Goal: Information Seeking & Learning: Learn about a topic

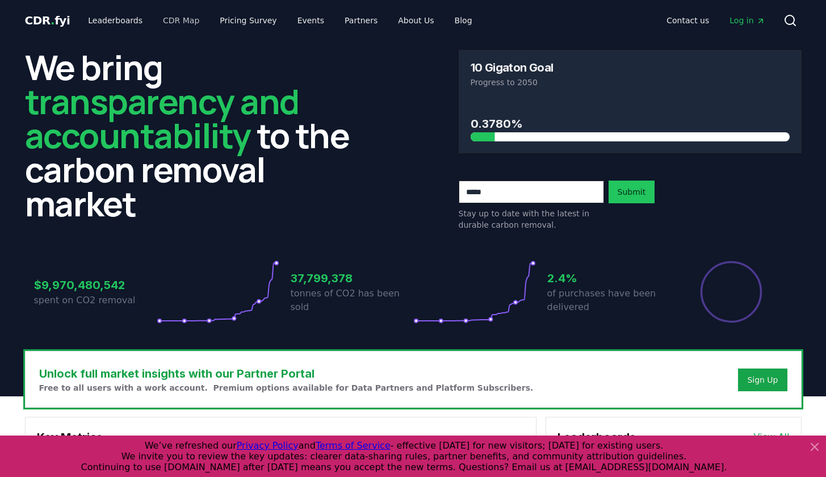
click at [171, 19] on link "CDR Map" at bounding box center [181, 20] width 54 height 20
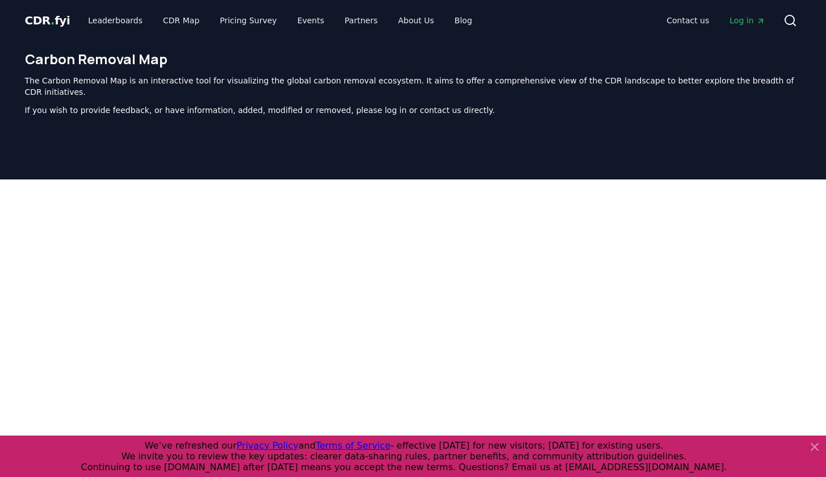
drag, startPoint x: 817, startPoint y: 451, endPoint x: 813, endPoint y: 444, distance: 8.7
click at [817, 450] on icon at bounding box center [814, 446] width 7 height 7
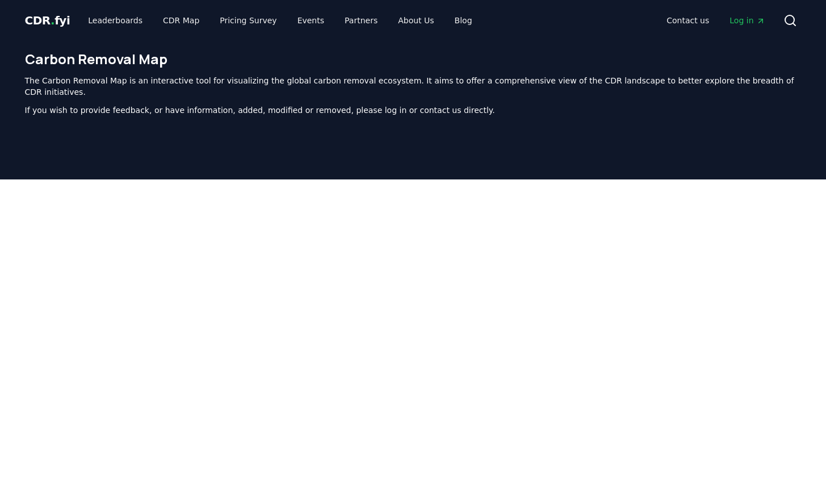
click at [813, 444] on div at bounding box center [413, 417] width 826 height 477
click at [813, 445] on div at bounding box center [413, 417] width 826 height 477
click at [111, 20] on link "Leaderboards" at bounding box center [115, 20] width 73 height 20
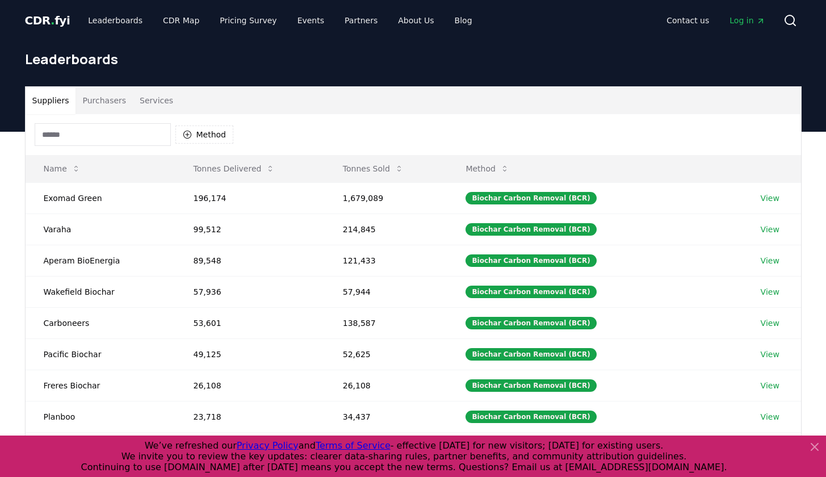
click at [102, 134] on input at bounding box center [103, 134] width 136 height 23
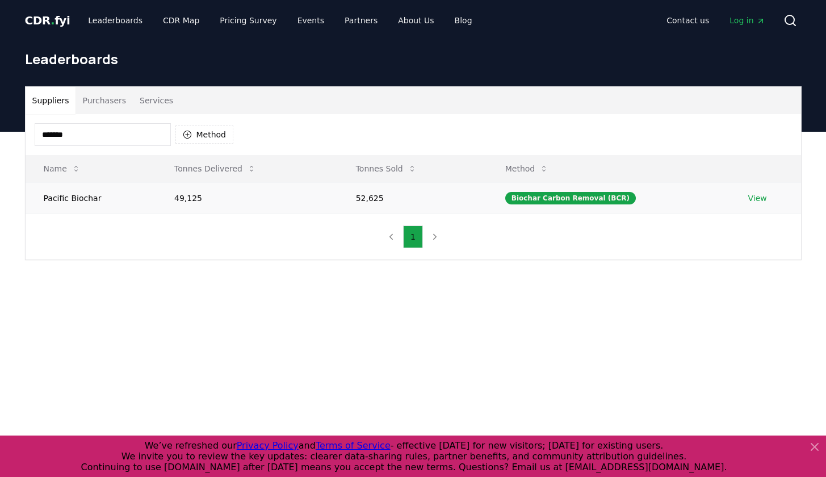
type input "*******"
click at [99, 202] on td "Pacific Biochar" at bounding box center [91, 197] width 131 height 31
click at [99, 201] on td "Pacific Biochar" at bounding box center [91, 197] width 131 height 31
click at [93, 99] on button "Purchasers" at bounding box center [103, 100] width 57 height 27
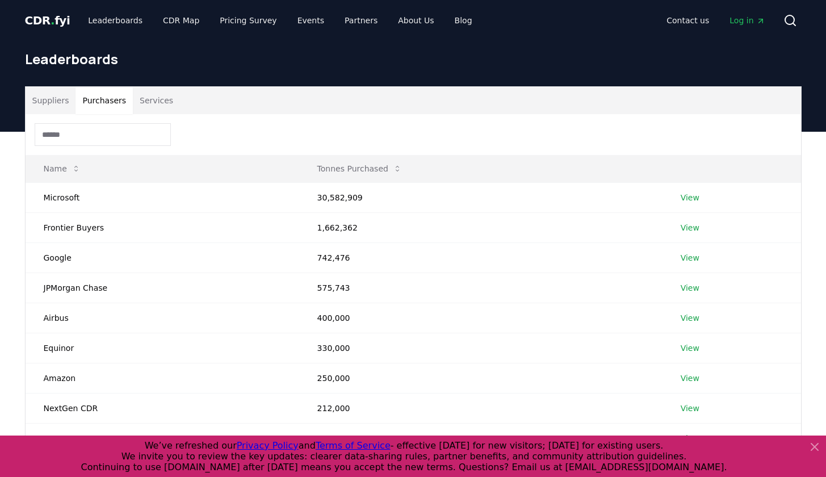
click at [57, 99] on button "Suppliers" at bounding box center [51, 100] width 51 height 27
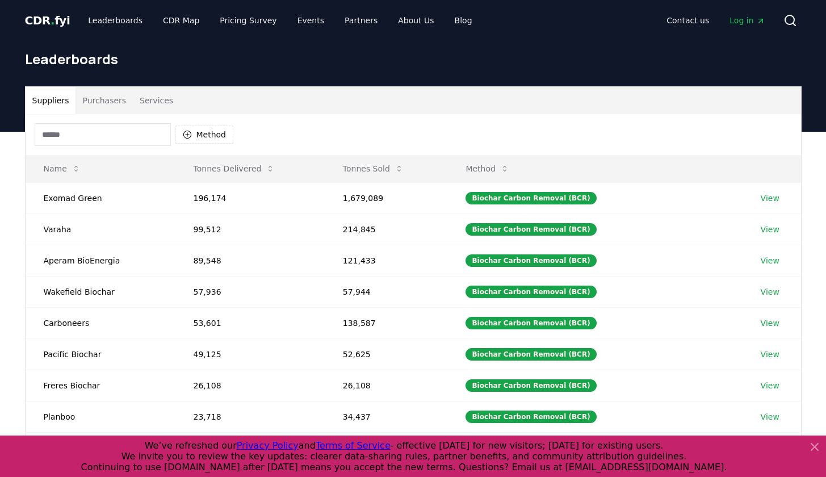
click at [60, 134] on input at bounding box center [103, 134] width 136 height 23
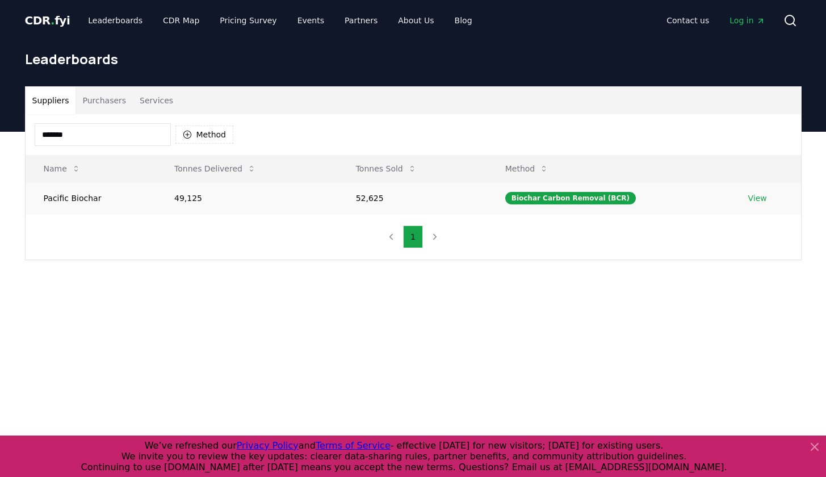
type input "*******"
click at [760, 197] on link "View" at bounding box center [757, 197] width 19 height 11
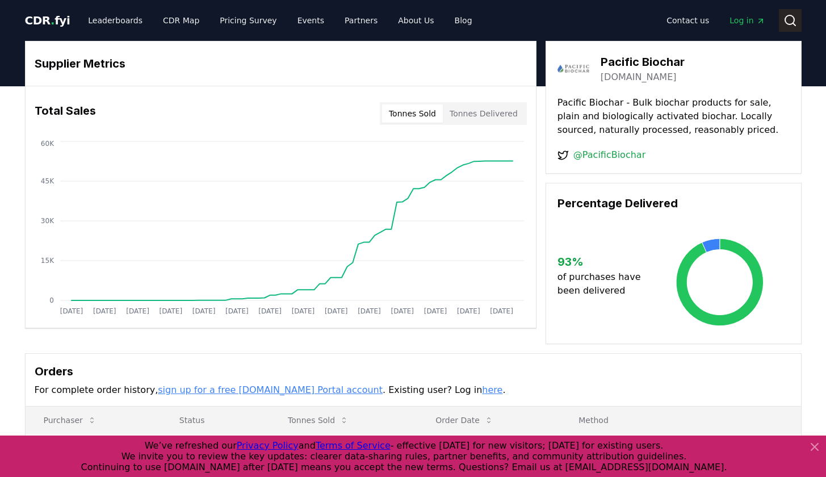
click at [789, 19] on icon at bounding box center [790, 21] width 14 height 14
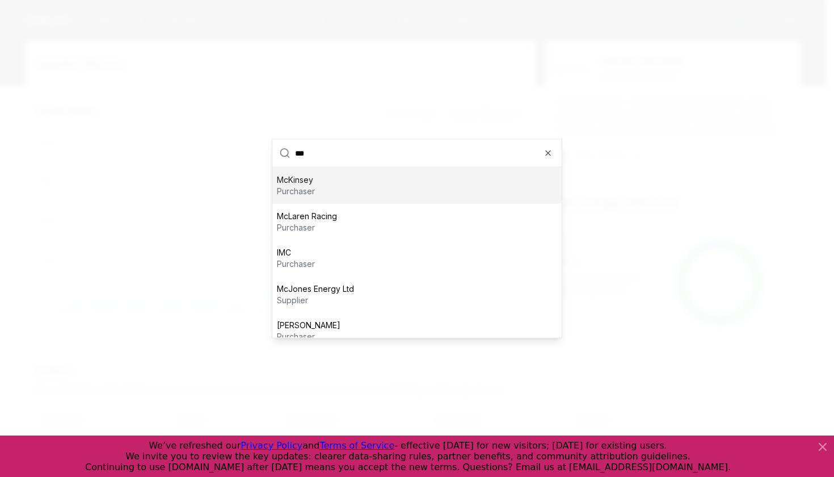
type input "****"
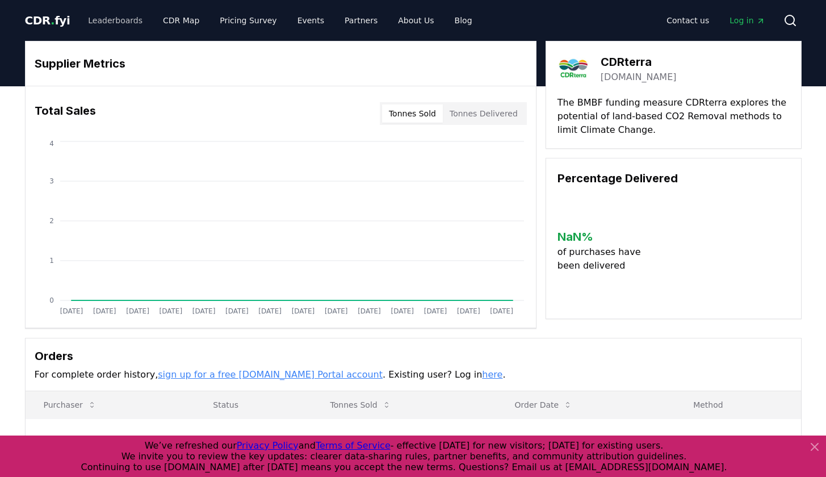
click at [116, 19] on link "Leaderboards" at bounding box center [115, 20] width 73 height 20
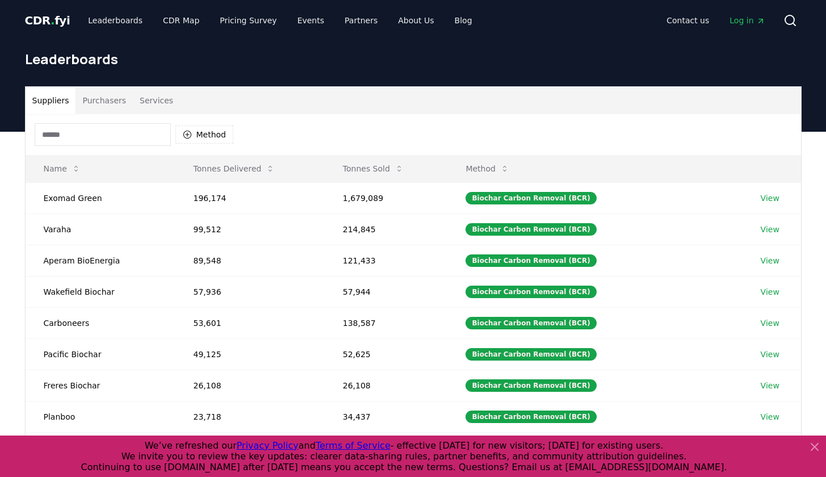
click at [47, 22] on span "CDR . fyi" at bounding box center [47, 21] width 45 height 14
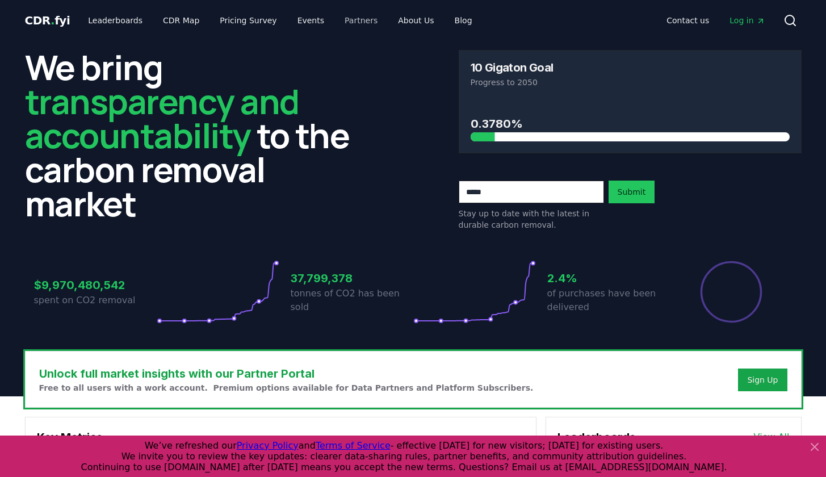
click at [344, 20] on link "Partners" at bounding box center [360, 20] width 51 height 20
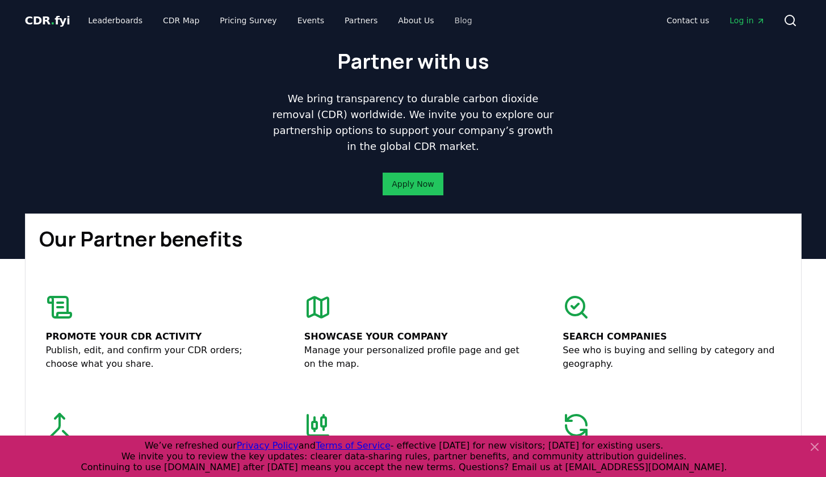
click at [447, 19] on link "Blog" at bounding box center [463, 20] width 36 height 20
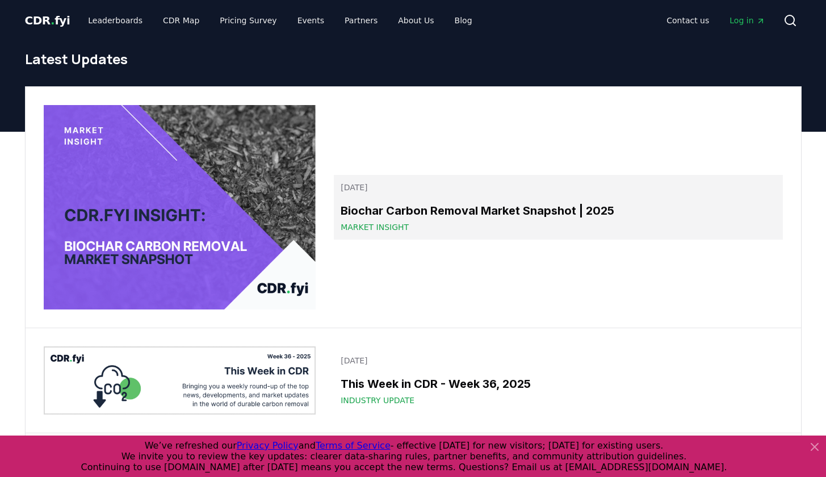
click at [417, 220] on div "Biochar Carbon Removal Market Snapshot | 2025 Market Insight" at bounding box center [557, 217] width 435 height 31
